Goal: Transaction & Acquisition: Purchase product/service

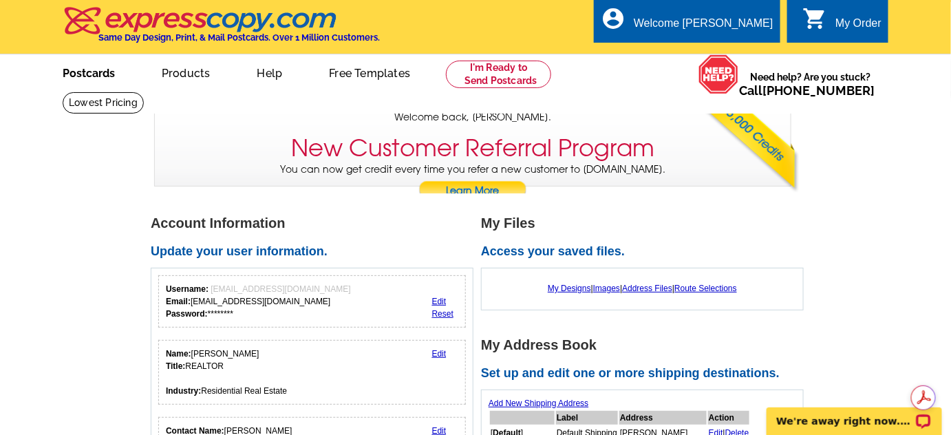
click at [83, 70] on link "Postcards" at bounding box center [89, 72] width 96 height 32
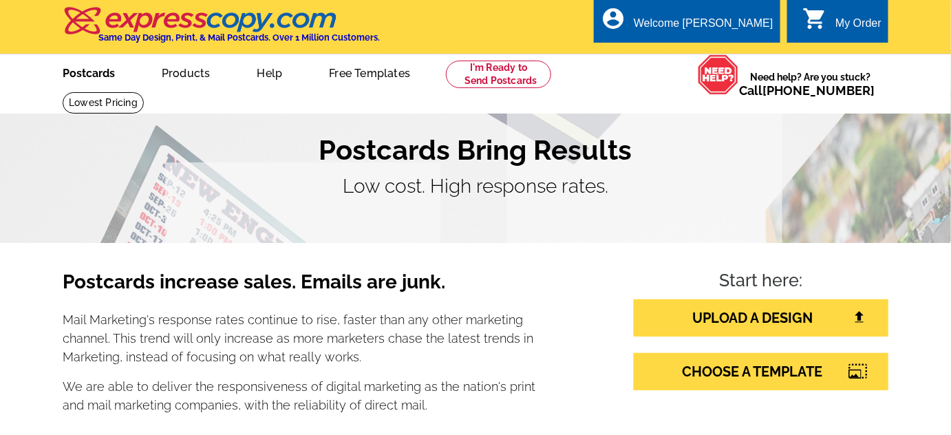
click at [83, 74] on link "Postcards" at bounding box center [89, 72] width 96 height 32
click at [95, 78] on link "Postcards" at bounding box center [89, 72] width 96 height 32
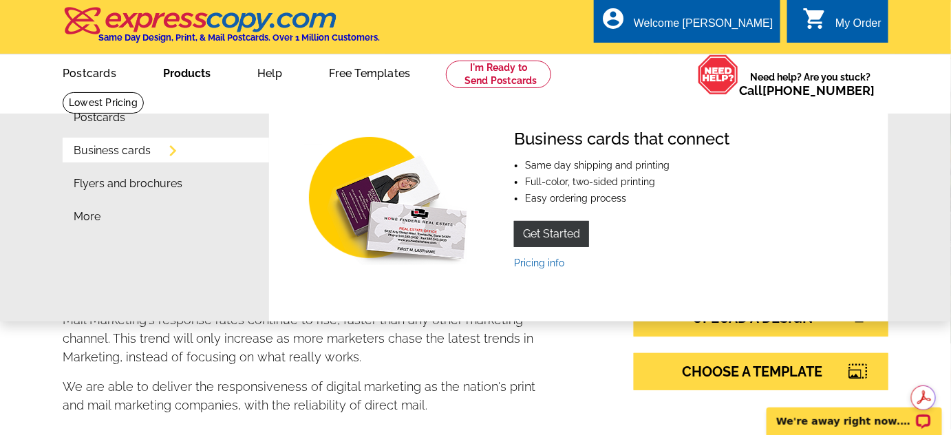
click at [127, 153] on link "Business cards" at bounding box center [112, 150] width 77 height 11
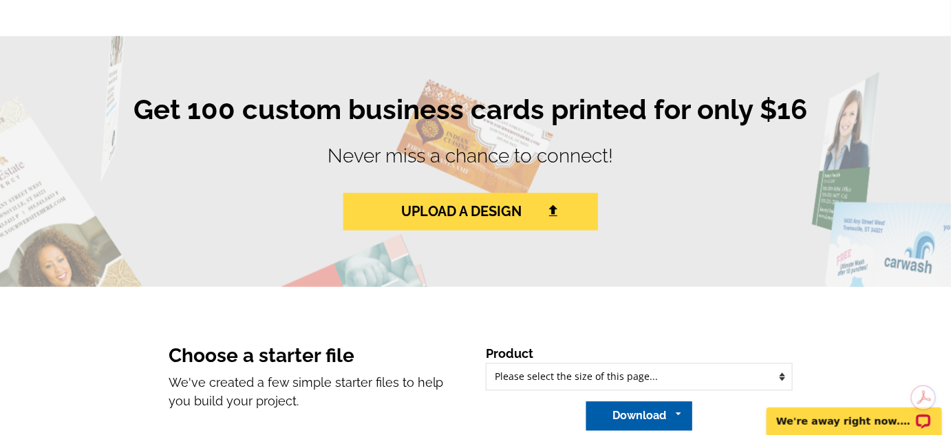
scroll to position [744, 0]
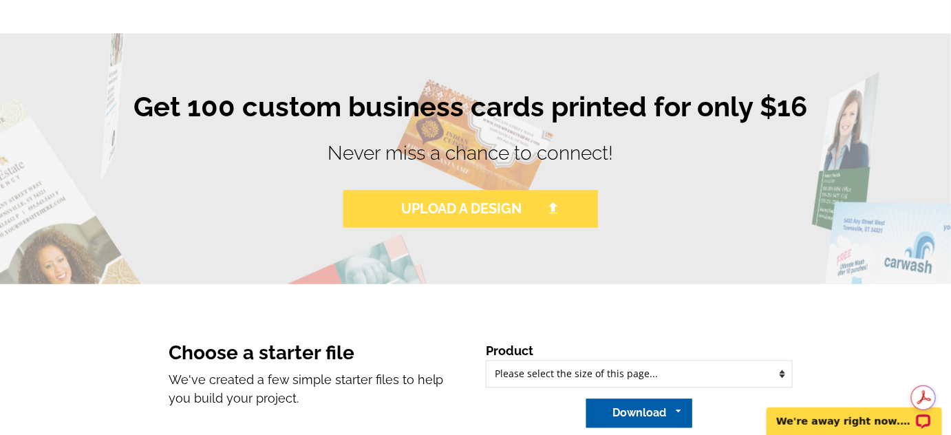
click at [529, 204] on link "UPLOAD A DESIGN" at bounding box center [470, 209] width 255 height 37
